Goal: Information Seeking & Learning: Compare options

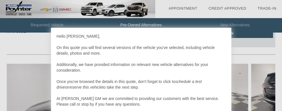
scroll to position [44, 0]
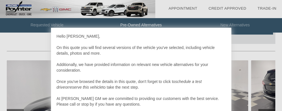
click at [156, 52] on div "Hello [PERSON_NAME], On this quote you will find several versions of the vehicl…" at bounding box center [141, 69] width 169 height 73
click at [265, 35] on div at bounding box center [141, 55] width 282 height 111
click at [227, 44] on div "Hello [PERSON_NAME], On this quote you will find several versions of the vehicl…" at bounding box center [141, 74] width 180 height 92
click at [223, 44] on div "Hello [PERSON_NAME], On this quote you will find several versions of the vehicl…" at bounding box center [141, 69] width 169 height 73
click at [143, 24] on div at bounding box center [141, 55] width 282 height 111
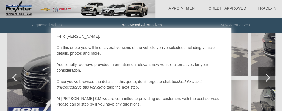
scroll to position [88, 0]
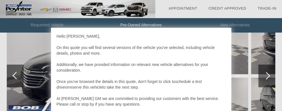
click at [224, 61] on div "Hello Pamela, On this quote you will find several versions of the vehicle you'v…" at bounding box center [141, 69] width 169 height 73
click at [222, 61] on div "Hello Pamela, On this quote you will find several versions of the vehicle you'v…" at bounding box center [141, 69] width 169 height 73
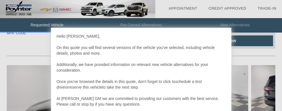
scroll to position [41, 0]
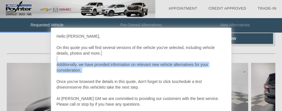
drag, startPoint x: 230, startPoint y: 75, endPoint x: 230, endPoint y: 58, distance: 16.4
click at [230, 59] on div "Hello [PERSON_NAME], On this quote you will find several versions of the vehicl…" at bounding box center [141, 74] width 180 height 92
click at [231, 58] on div "Hello [PERSON_NAME], On this quote you will find several versions of the vehicl…" at bounding box center [141, 74] width 180 height 92
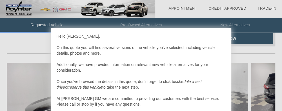
click at [221, 68] on div "Hello [PERSON_NAME], On this quote you will find several versions of the vehicl…" at bounding box center [141, 69] width 169 height 73
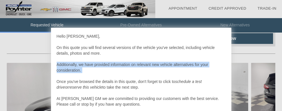
click at [221, 68] on div "Hello [PERSON_NAME], On this quote you will find several versions of the vehicl…" at bounding box center [141, 69] width 169 height 73
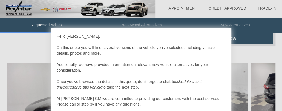
click at [40, 24] on div at bounding box center [141, 55] width 282 height 111
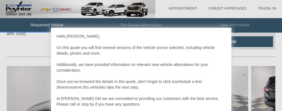
scroll to position [13, 0]
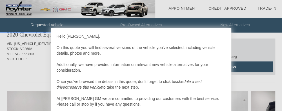
click at [45, 54] on div at bounding box center [141, 55] width 282 height 111
click at [256, 51] on div at bounding box center [141, 55] width 282 height 111
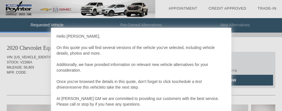
click at [216, 65] on div "Hello [PERSON_NAME], On this quote you will find several versions of the vehicl…" at bounding box center [141, 69] width 169 height 73
click at [255, 77] on div at bounding box center [141, 55] width 282 height 111
